Goal: Find specific page/section: Find specific page/section

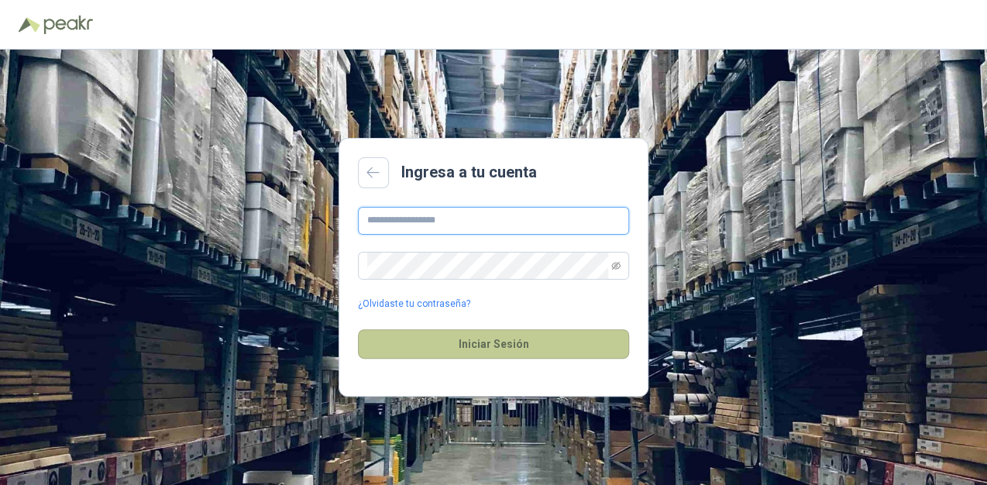
type input "**********"
click at [511, 344] on button "Iniciar Sesión" at bounding box center [493, 343] width 271 height 29
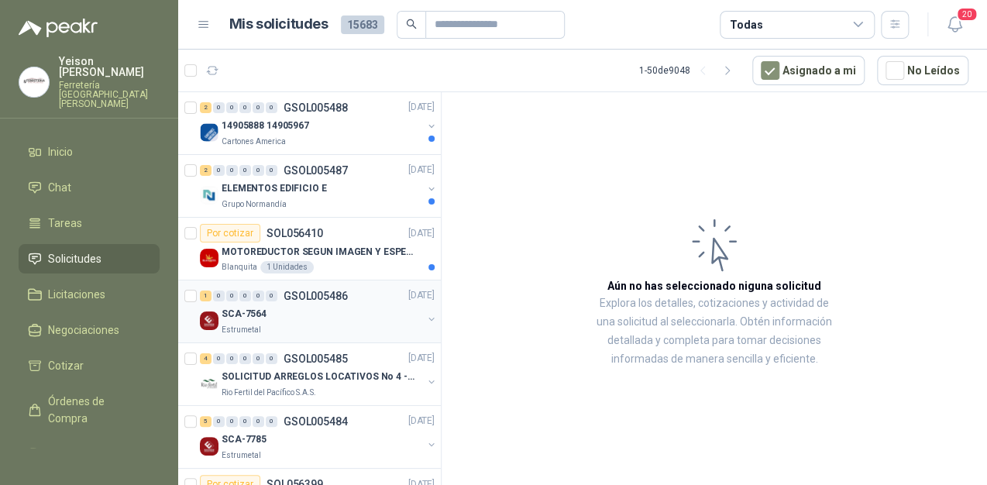
click at [292, 315] on div "SCA-7564" at bounding box center [322, 314] width 201 height 19
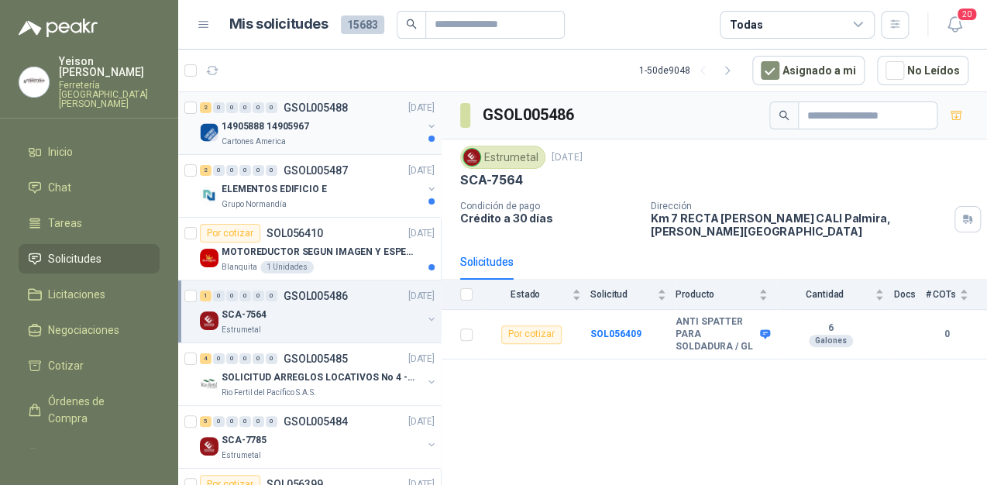
click at [307, 129] on p "14905888 14905967" at bounding box center [266, 126] width 88 height 15
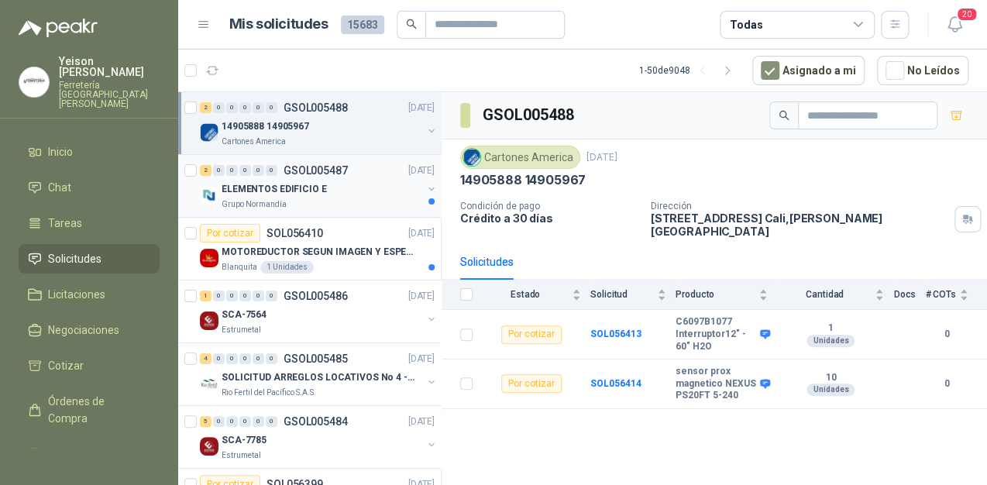
click at [314, 183] on p "ELEMENTOS EDIFICIO E" at bounding box center [274, 189] width 105 height 15
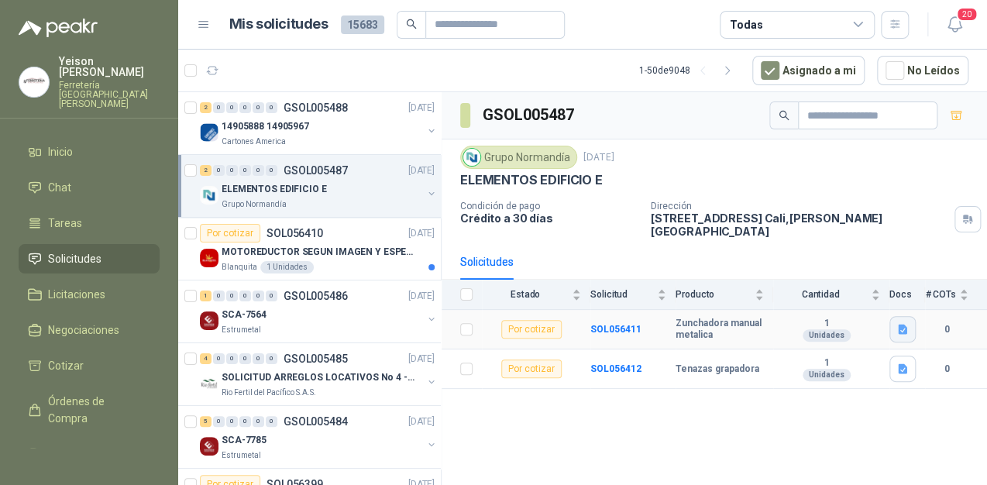
click at [895, 325] on button "button" at bounding box center [903, 329] width 26 height 26
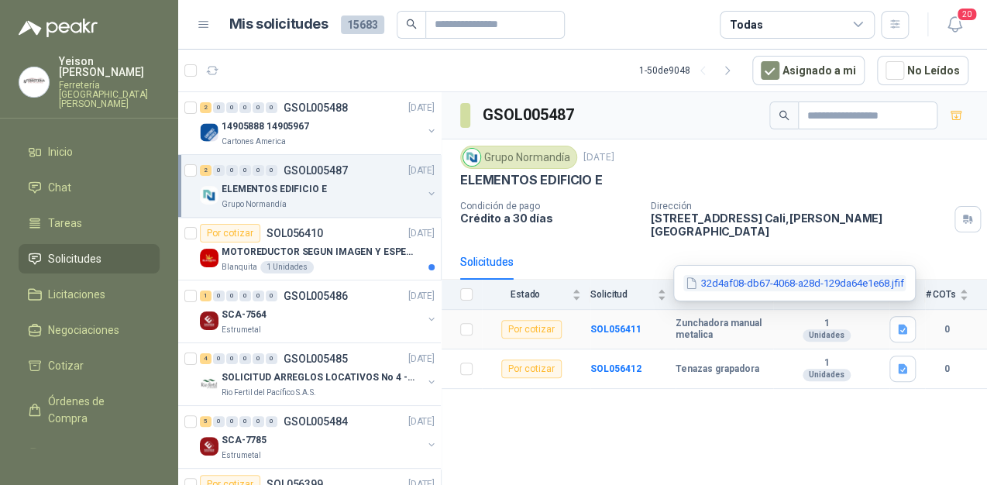
click at [759, 280] on button "32d4af08-db67-4068-a28d-129da64e1e68.jfif" at bounding box center [794, 283] width 222 height 16
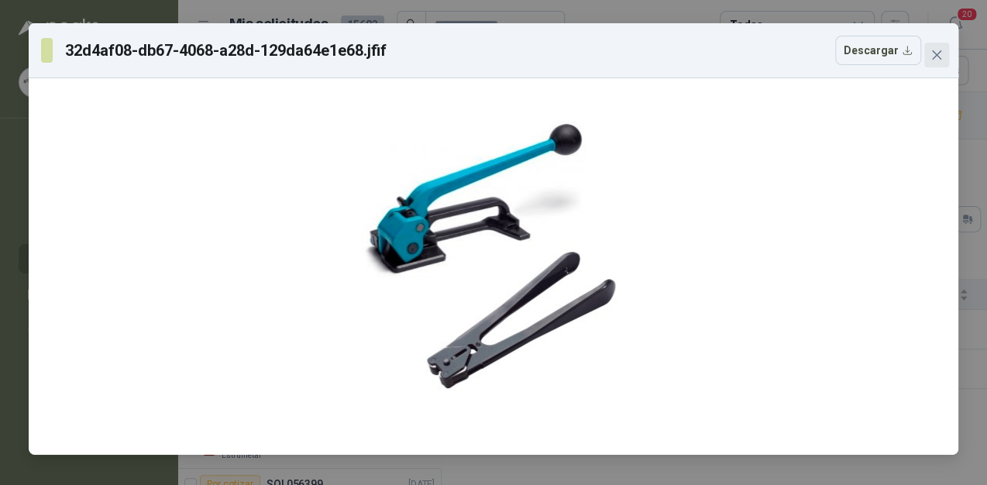
click at [930, 53] on span "Close" at bounding box center [936, 55] width 25 height 12
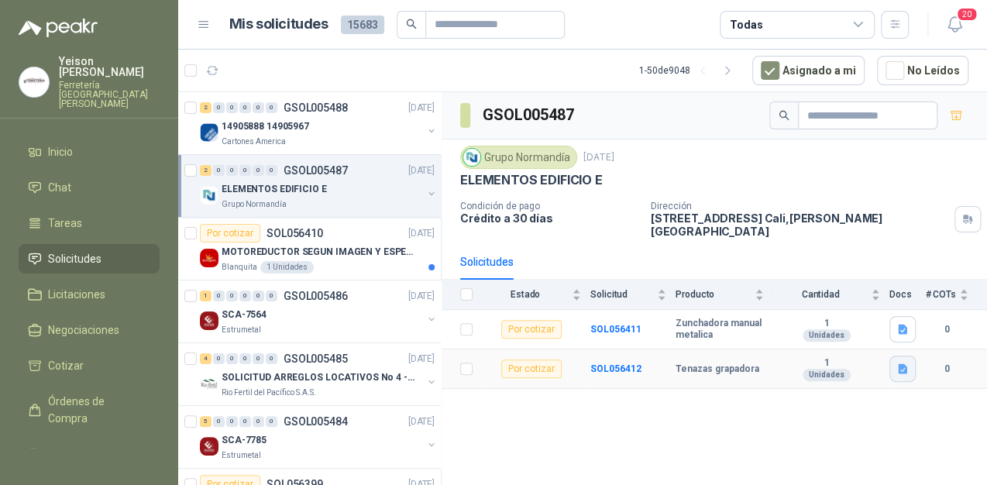
click at [897, 363] on icon "button" at bounding box center [902, 369] width 13 height 13
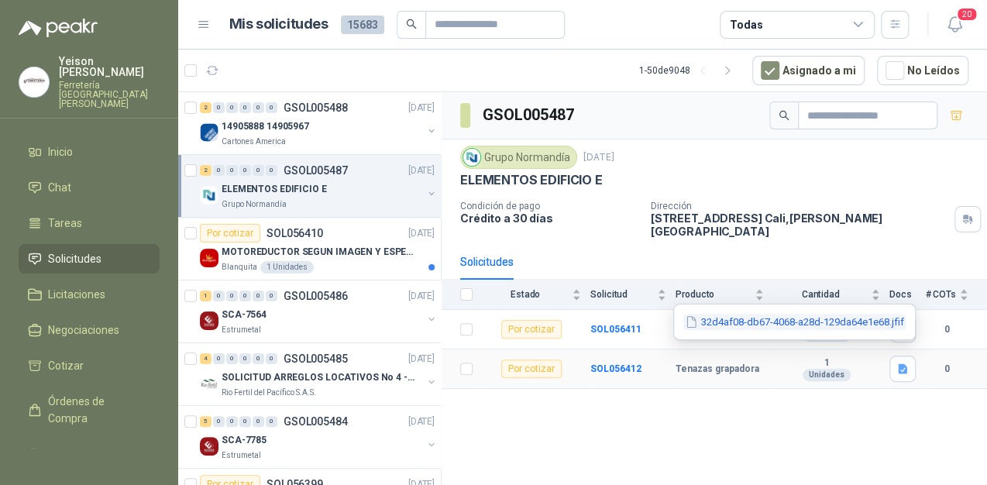
click at [769, 315] on button "32d4af08-db67-4068-a28d-129da64e1e68.jfif" at bounding box center [794, 322] width 222 height 16
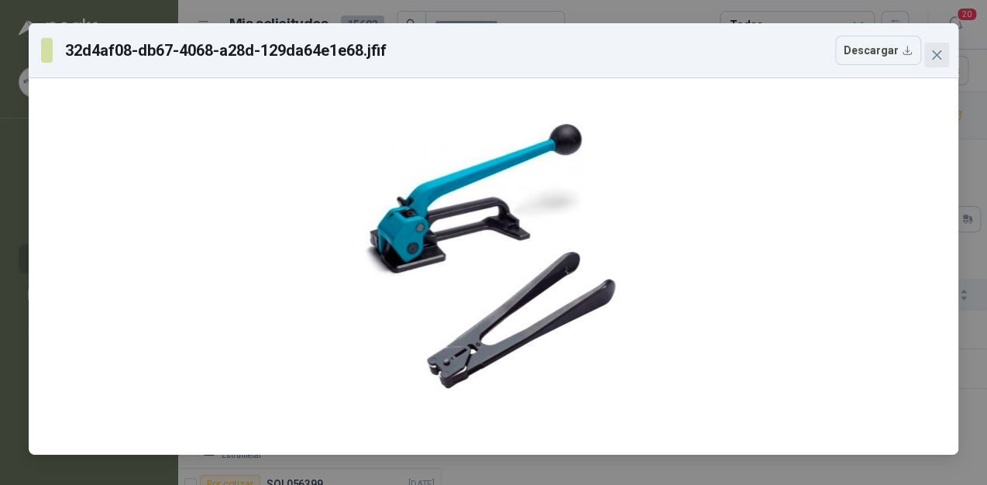
click at [942, 51] on icon "close" at bounding box center [937, 55] width 12 height 12
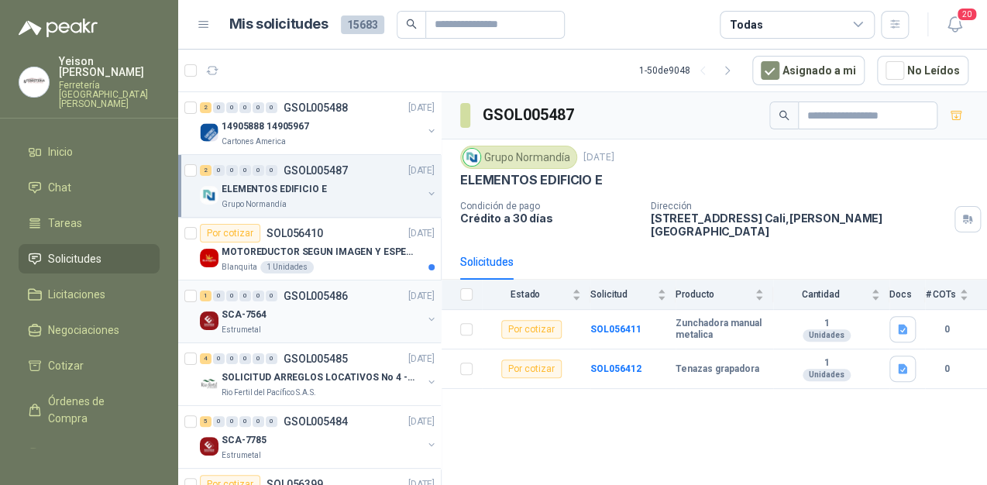
click at [307, 325] on div "Estrumetal" at bounding box center [322, 330] width 201 height 12
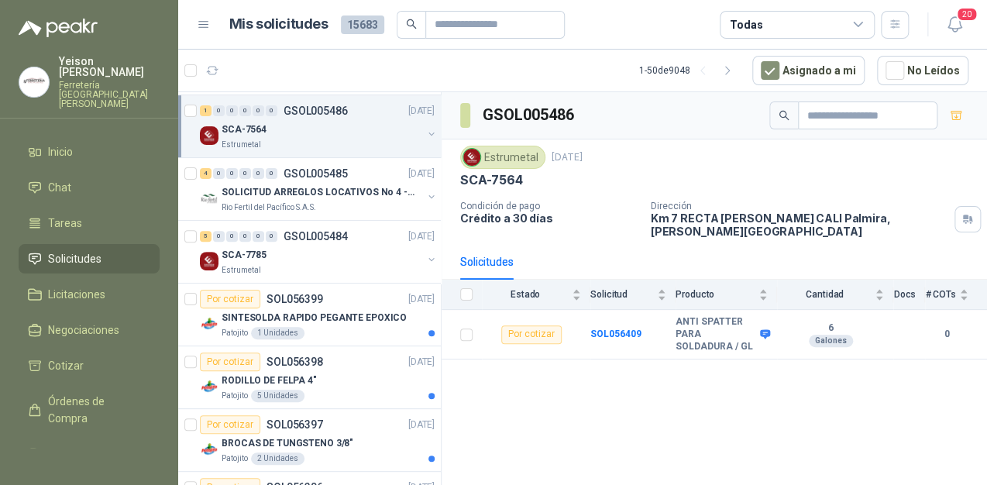
scroll to position [186, 0]
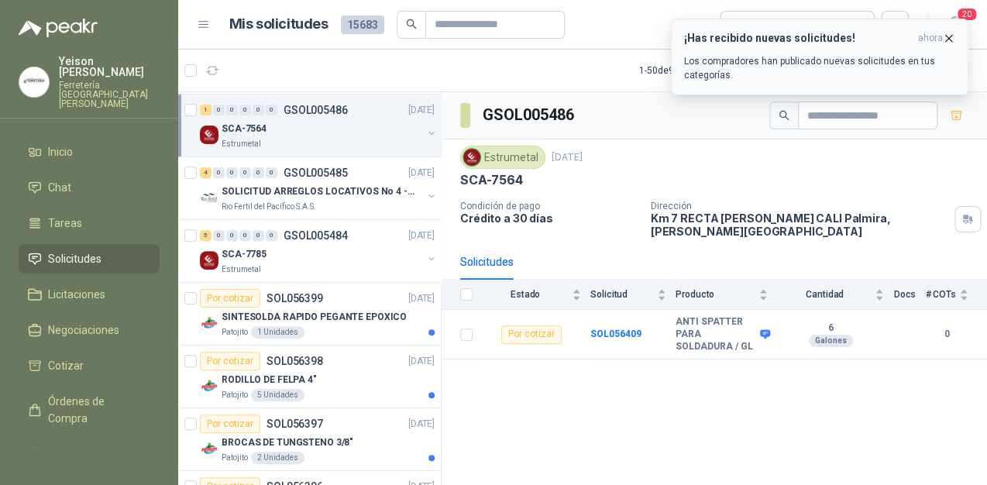
click at [952, 40] on icon "button" at bounding box center [948, 38] width 13 height 13
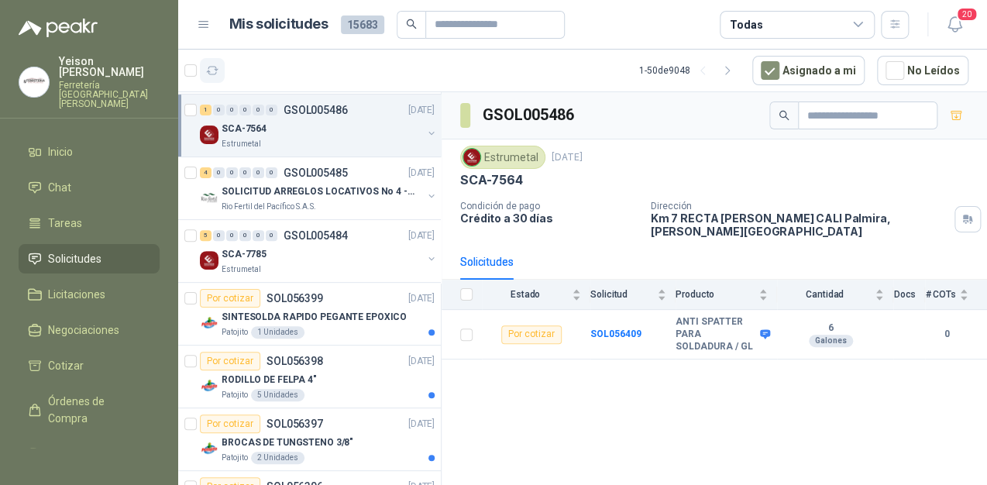
click at [208, 73] on icon "button" at bounding box center [213, 71] width 12 height 8
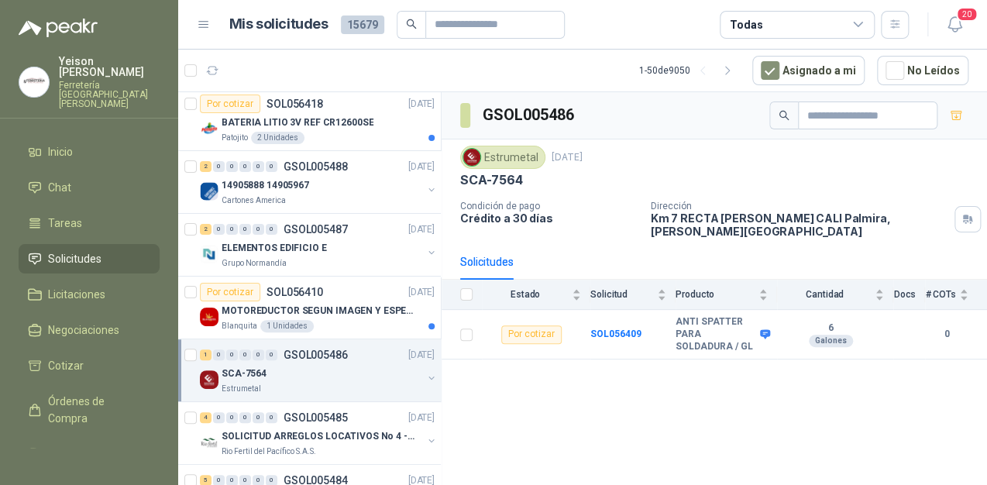
scroll to position [0, 0]
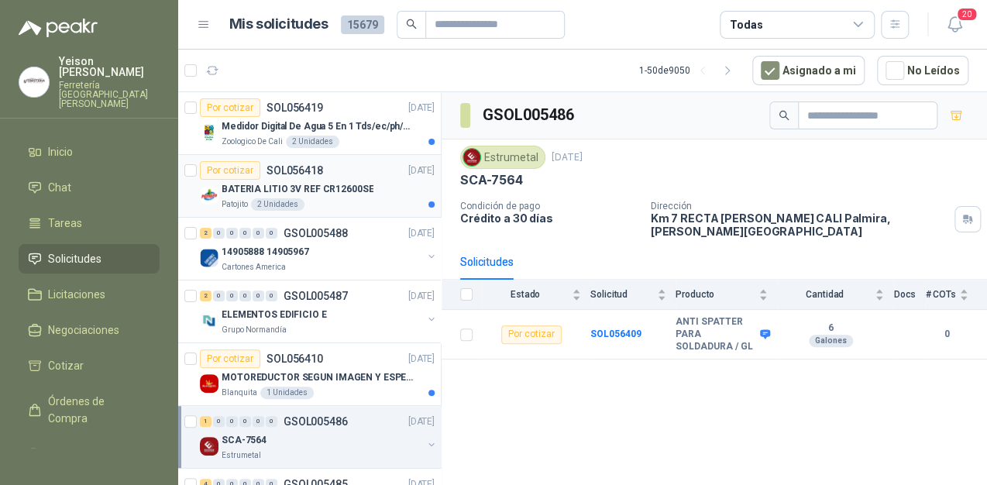
click at [331, 196] on div "BATERIA LITIO 3V REF CR12600SE" at bounding box center [328, 189] width 213 height 19
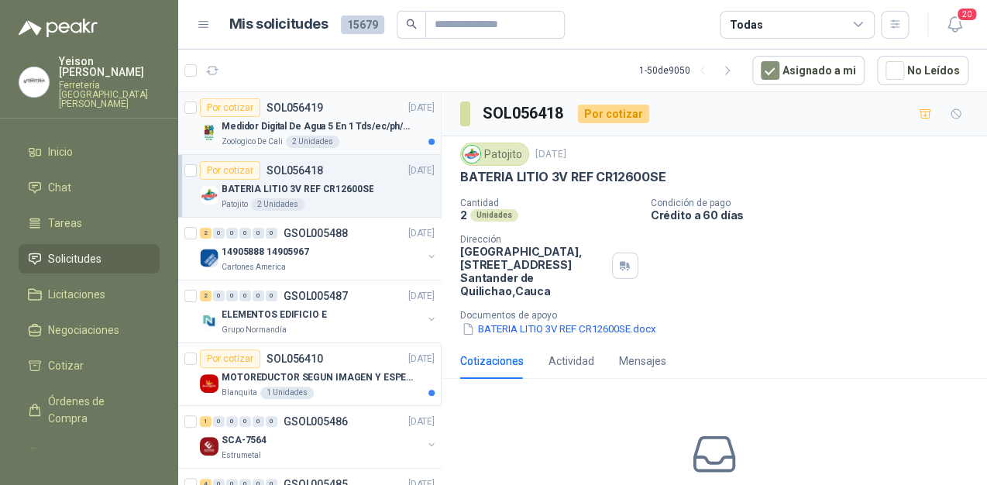
click at [372, 119] on p "Medidor Digital De Agua 5 En 1 Tds/ec/ph/salinidad/temperatu" at bounding box center [318, 126] width 193 height 15
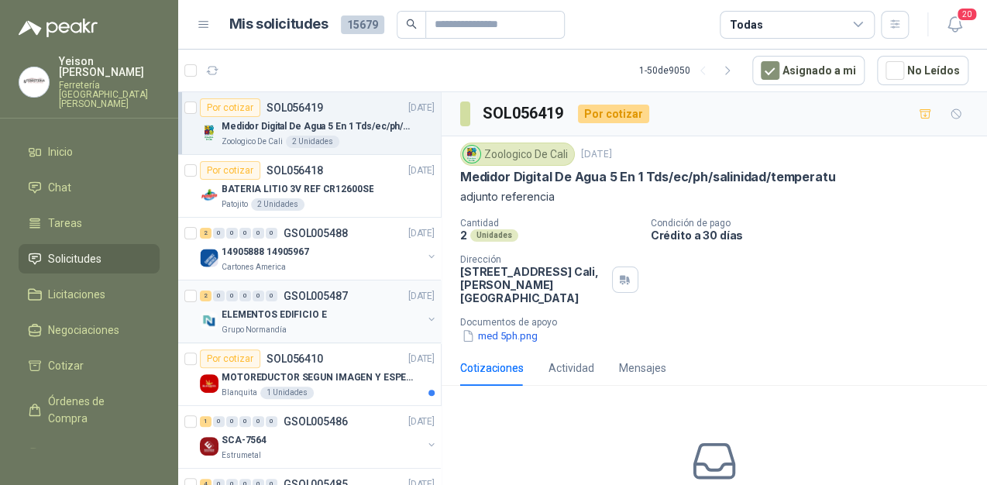
click at [329, 324] on div "Grupo Normandía" at bounding box center [322, 330] width 201 height 12
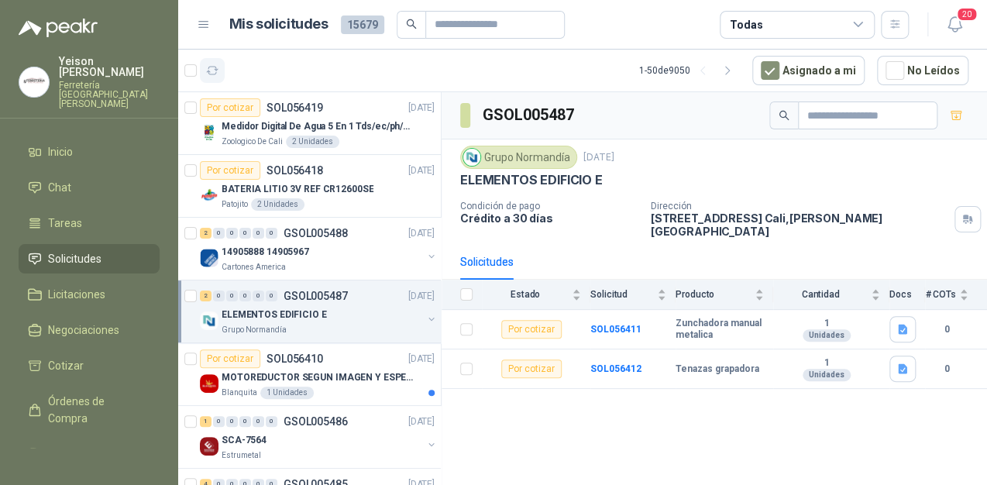
click at [213, 73] on icon "button" at bounding box center [212, 70] width 13 height 13
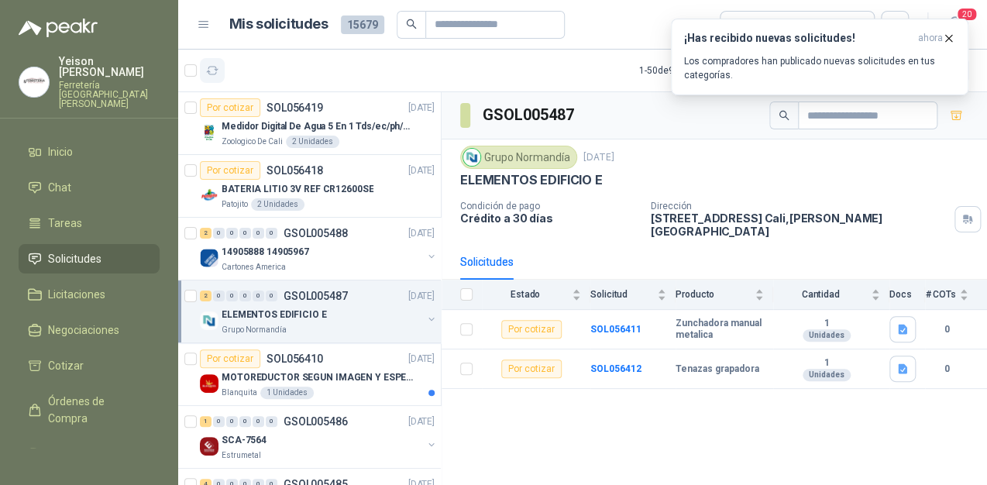
click at [213, 70] on icon "button" at bounding box center [212, 70] width 13 height 13
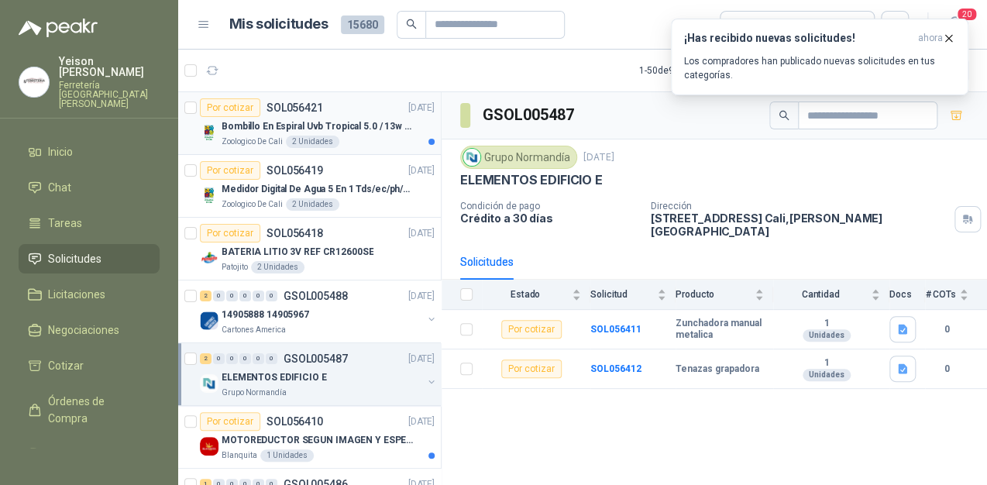
click at [325, 129] on p "Bombillo En Espiral Uvb Tropical 5.0 / 13w Reptiles (ectotermos)" at bounding box center [318, 126] width 193 height 15
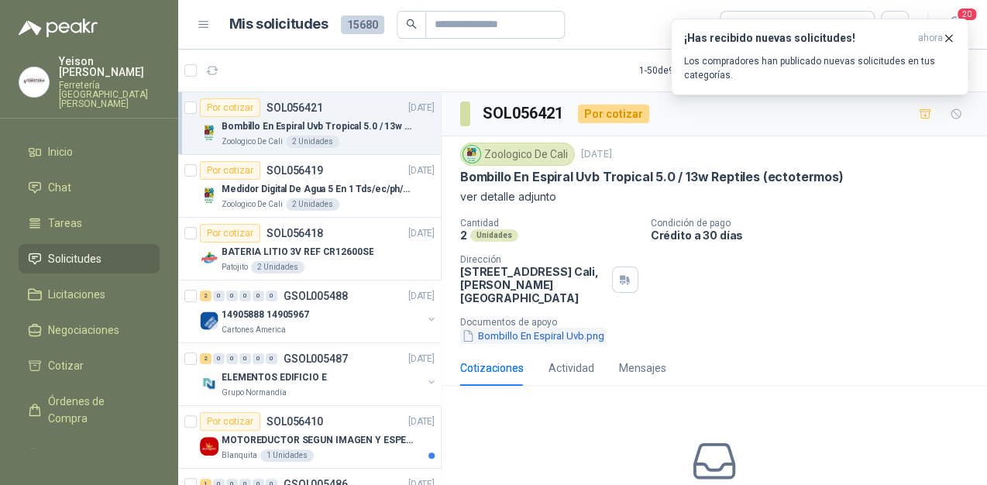
click at [548, 332] on button "Bombillo En Espiral Uvb.png" at bounding box center [533, 336] width 146 height 16
click at [949, 35] on icon "button" at bounding box center [948, 38] width 13 height 13
